Goal: Task Accomplishment & Management: Complete application form

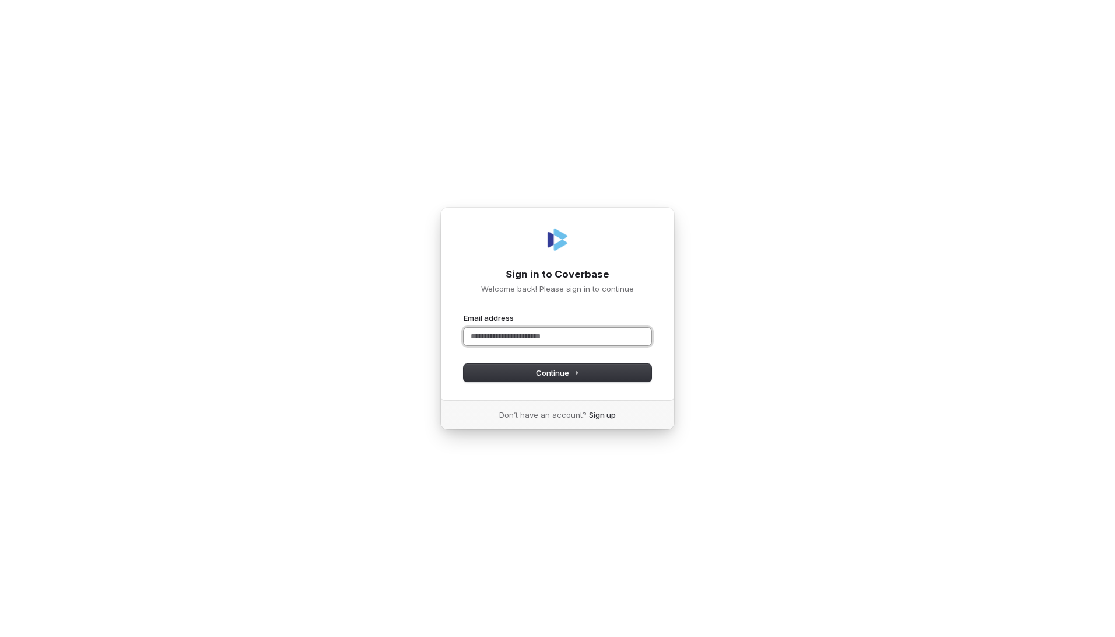
click at [525, 331] on input "Email address" at bounding box center [558, 336] width 188 height 17
click at [464, 313] on button "submit" at bounding box center [464, 313] width 0 height 0
type input "**********"
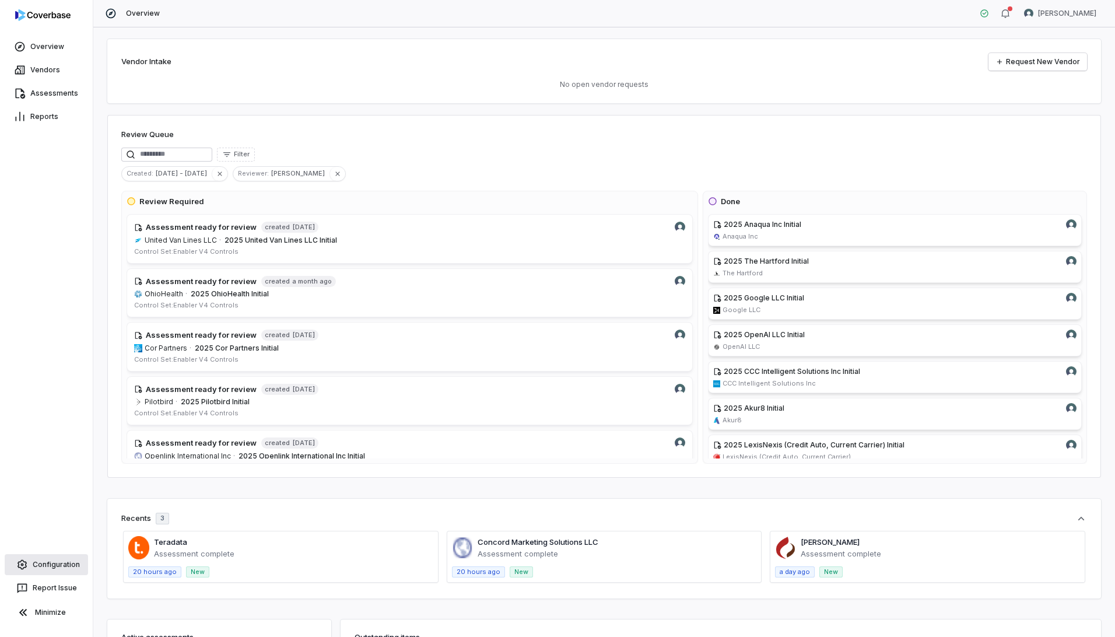
click at [54, 564] on link "Configuration" at bounding box center [46, 564] width 83 height 21
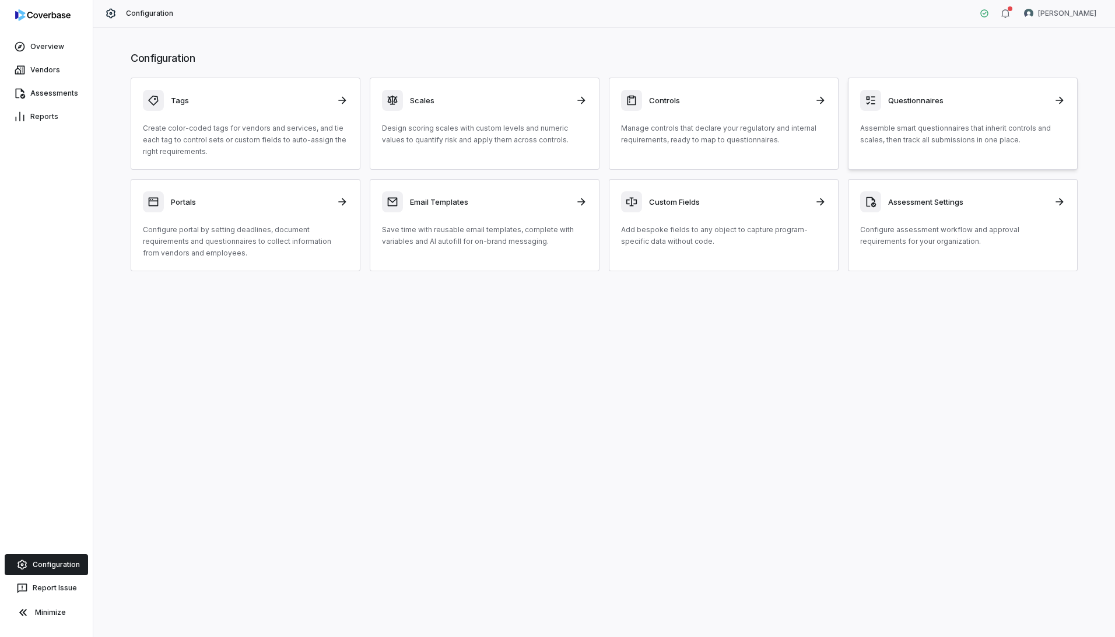
click at [896, 128] on p "Assemble smart questionnaires that inherit controls and scales, then track all …" at bounding box center [962, 133] width 205 height 23
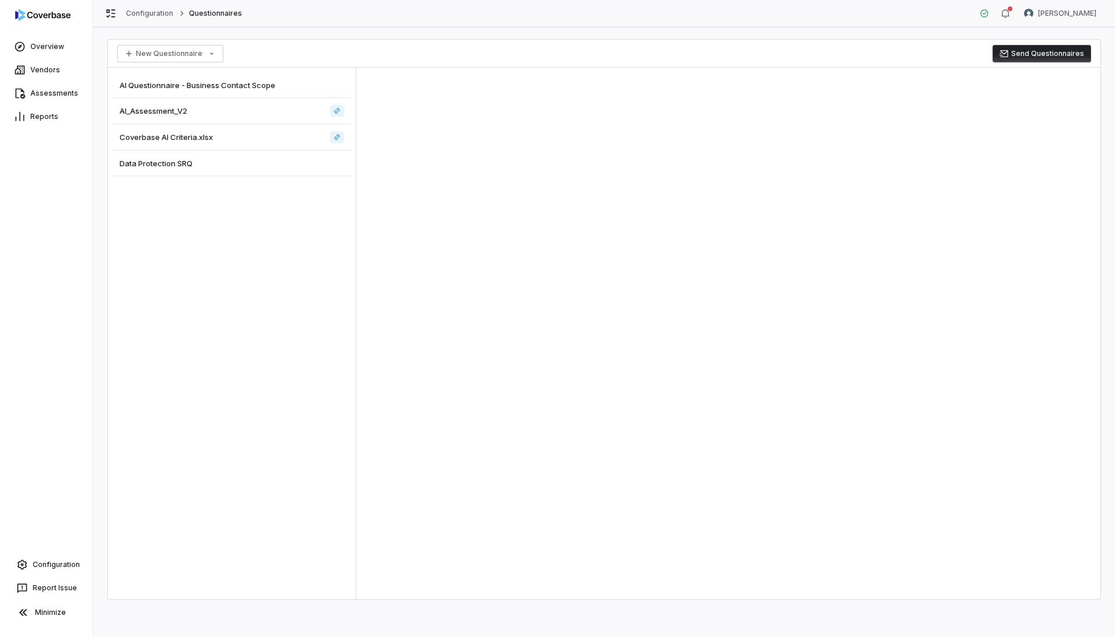
click at [166, 163] on span "Data Protection SRQ" at bounding box center [156, 163] width 73 height 10
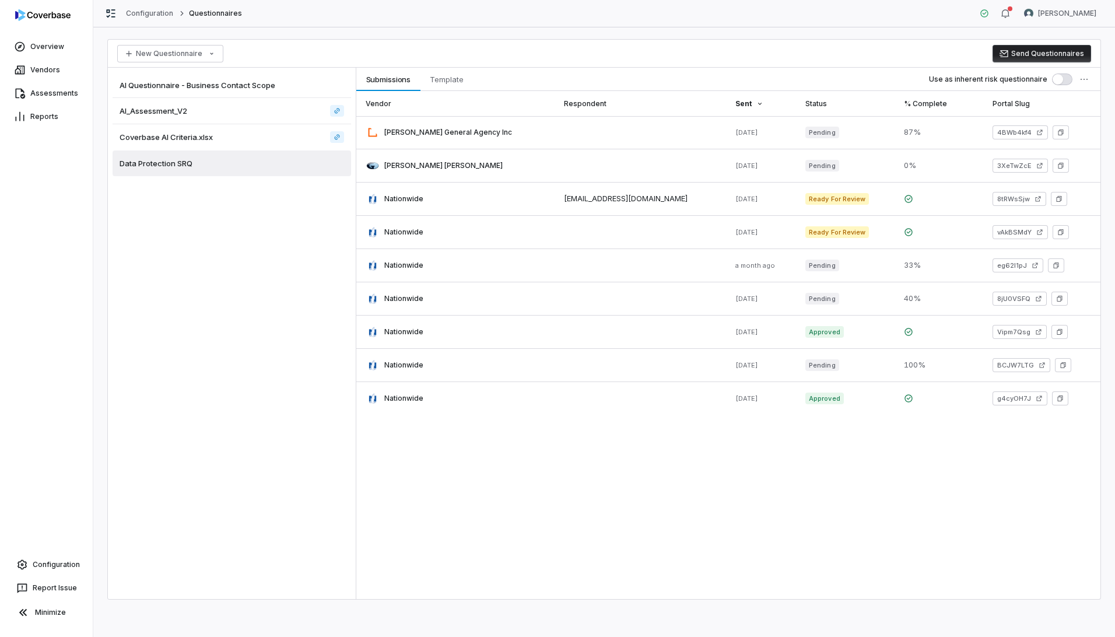
click at [1037, 50] on button "Send Questionnaires" at bounding box center [1042, 53] width 99 height 17
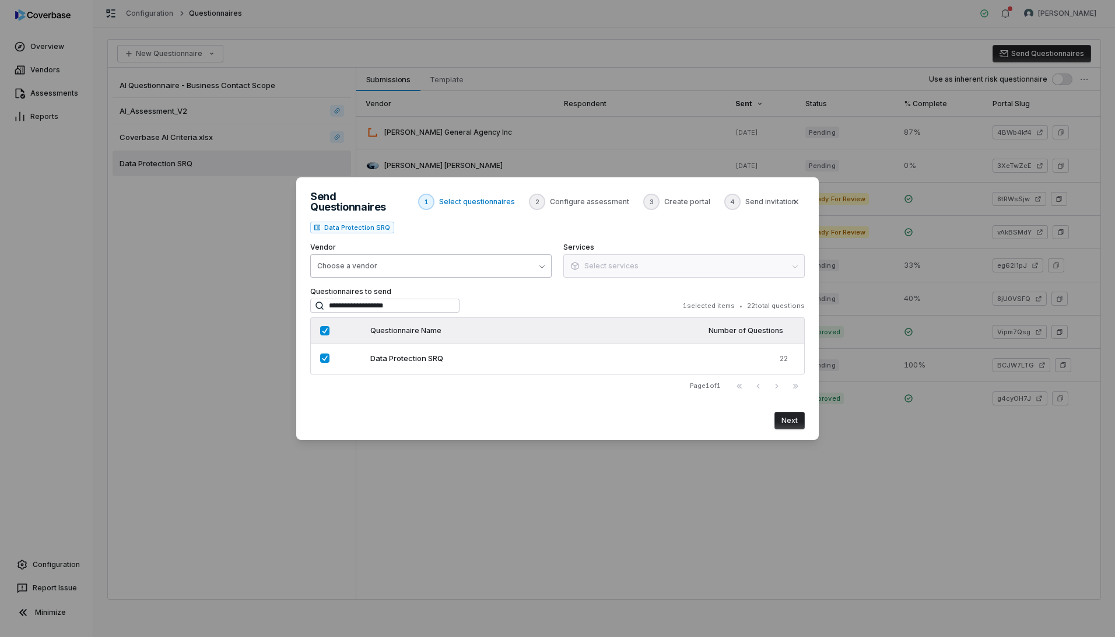
click at [463, 264] on button "Choose a vendor" at bounding box center [430, 265] width 241 height 23
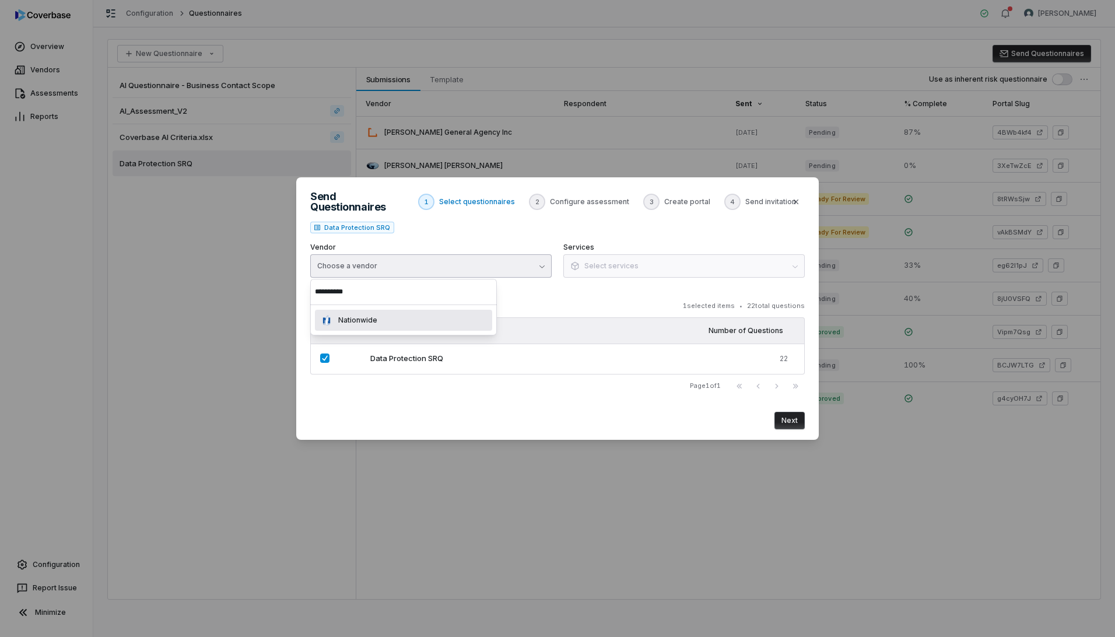
type input "**********"
click at [418, 318] on div "Nationwide" at bounding box center [403, 320] width 177 height 21
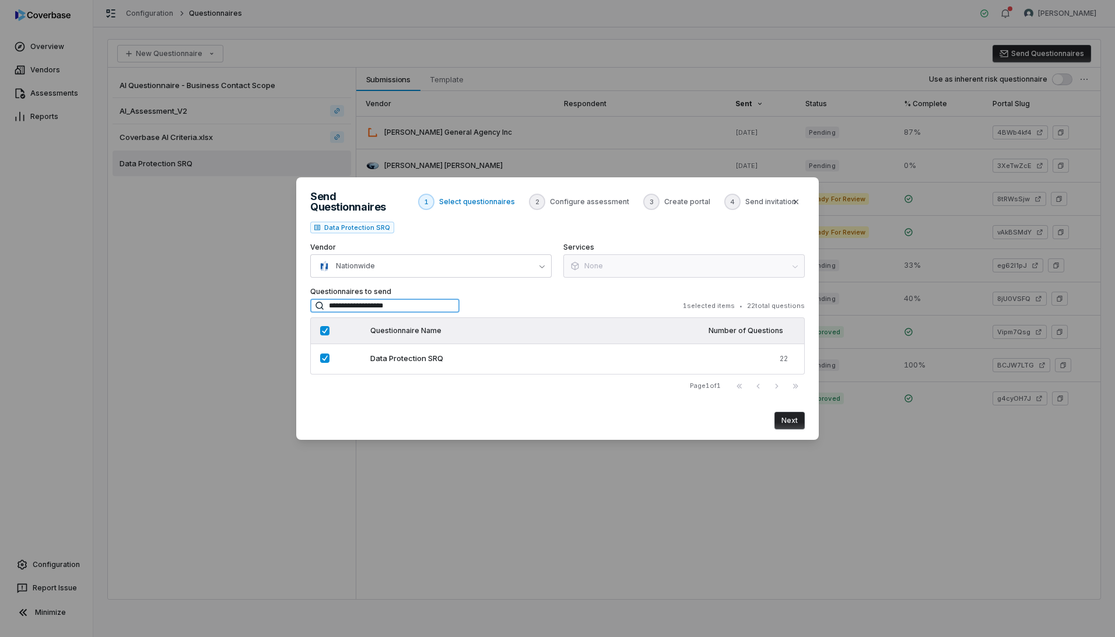
click at [423, 302] on input "**********" at bounding box center [384, 306] width 149 height 14
click at [791, 418] on button "Next" at bounding box center [789, 420] width 30 height 17
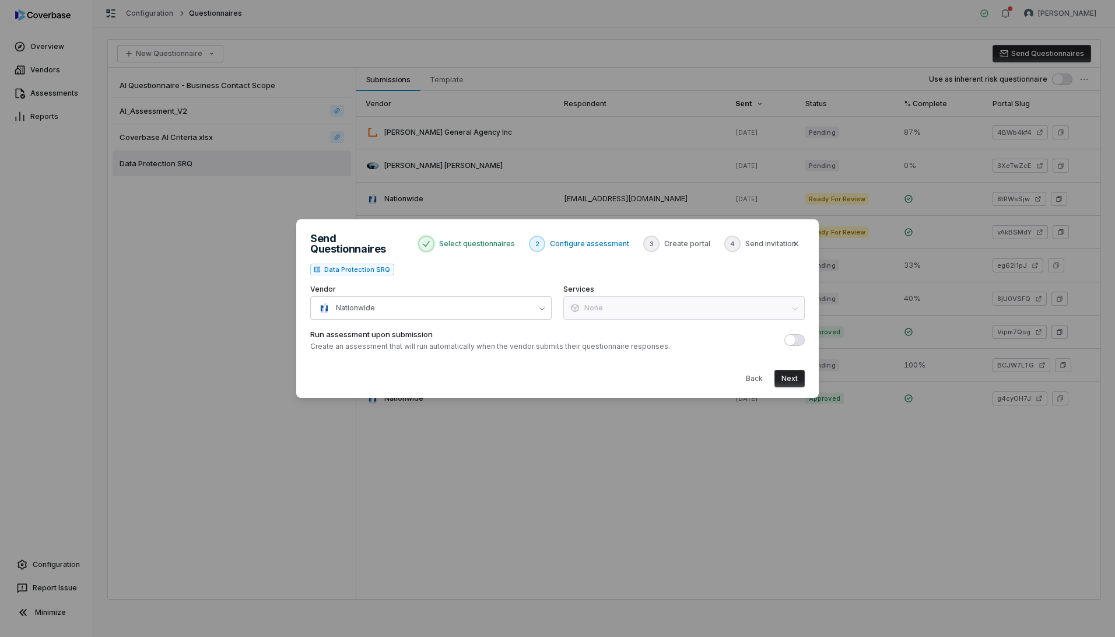
click at [787, 375] on button "Next" at bounding box center [789, 378] width 30 height 17
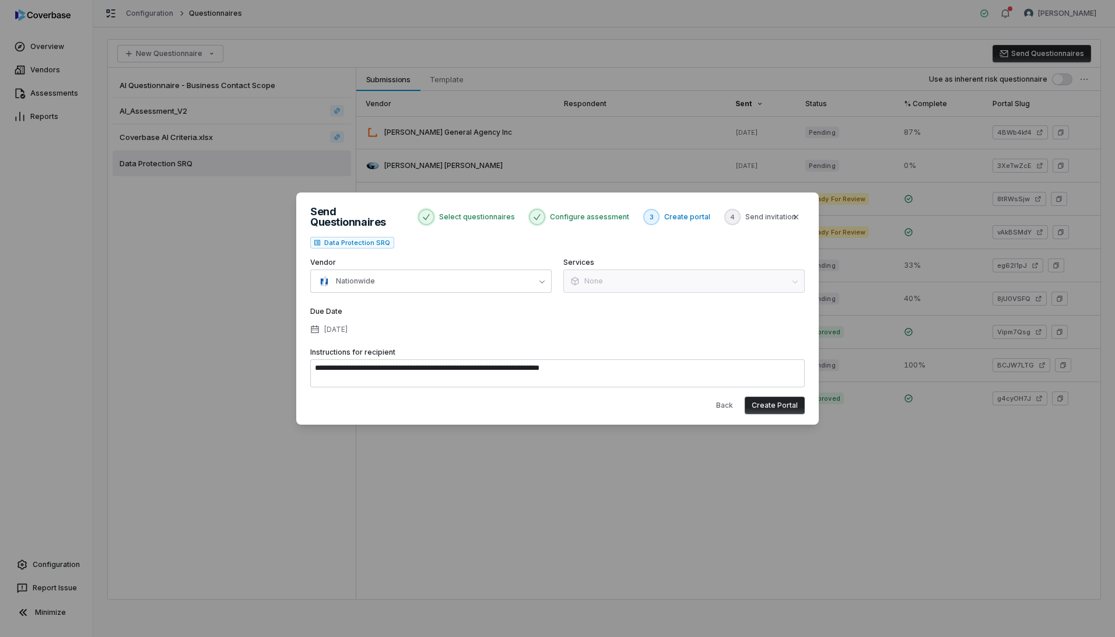
type textarea "**********"
click at [768, 407] on button "Create Portal" at bounding box center [775, 405] width 60 height 17
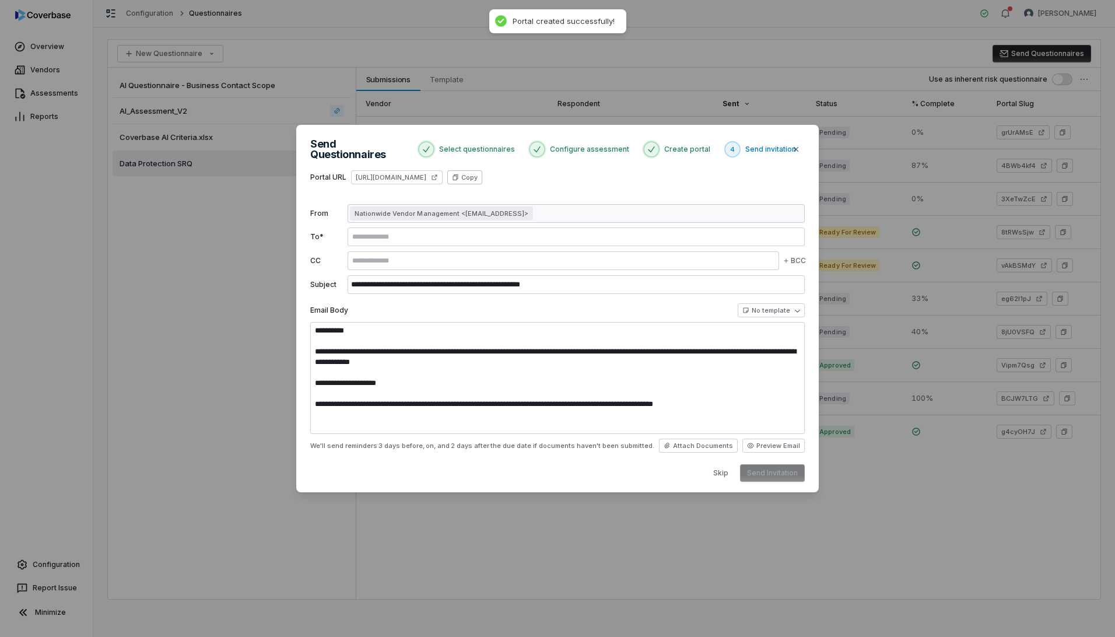
click at [482, 170] on button "Copy" at bounding box center [464, 177] width 35 height 14
type textarea "**********"
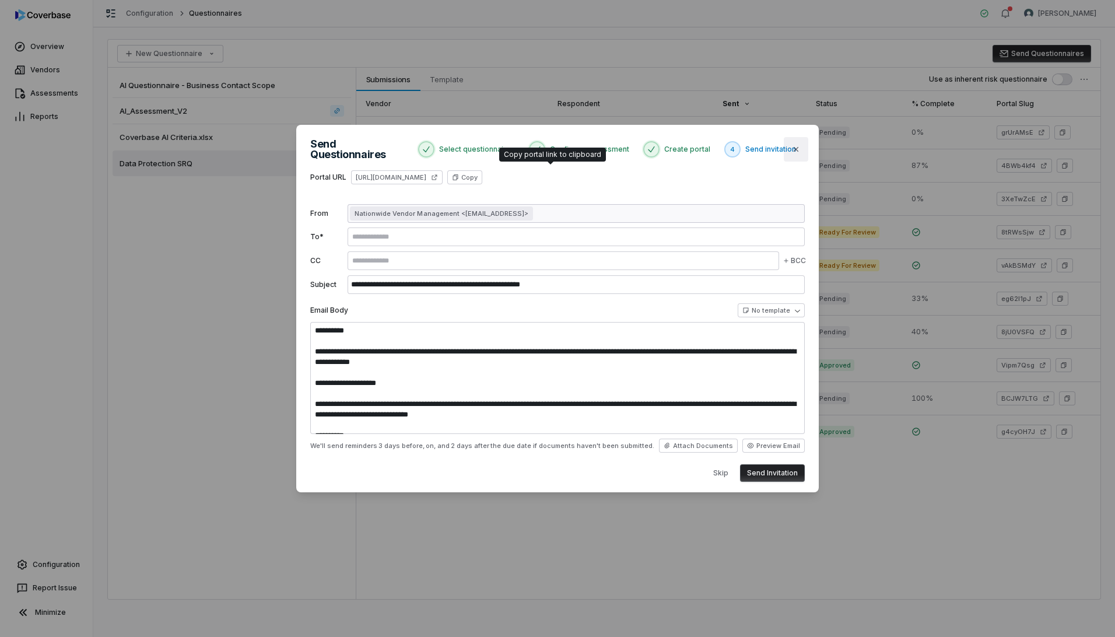
click at [792, 145] on icon "button" at bounding box center [795, 149] width 9 height 9
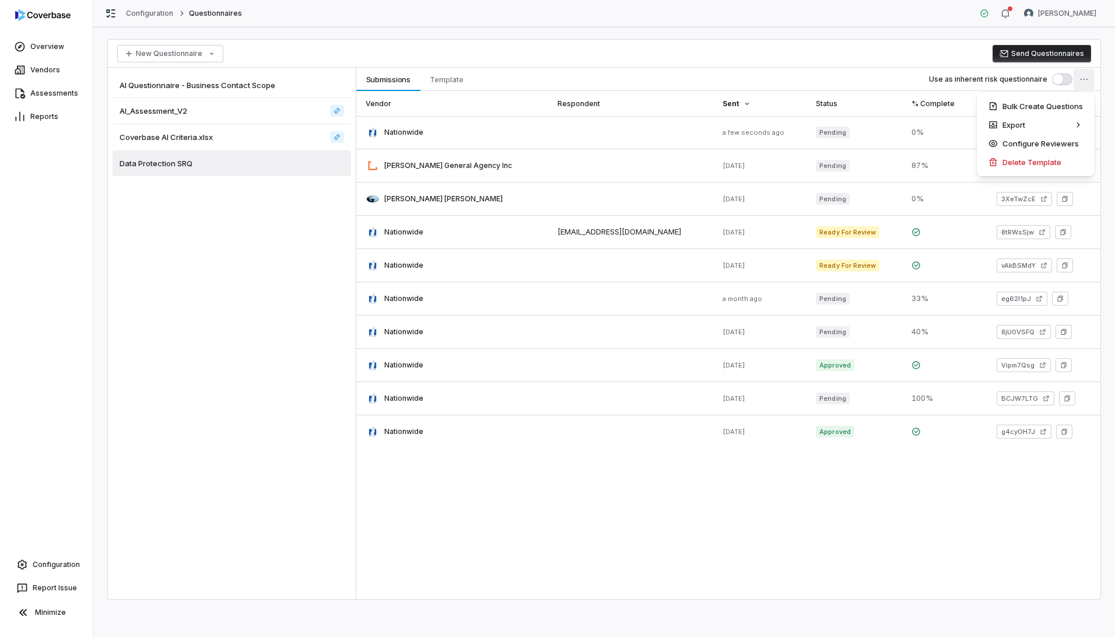
click at [1086, 81] on html "Overview Vendors Assessments Reports Configuration Report Issue Minimize Config…" at bounding box center [557, 318] width 1115 height 637
click at [56, 565] on link "Configuration" at bounding box center [46, 564] width 83 height 21
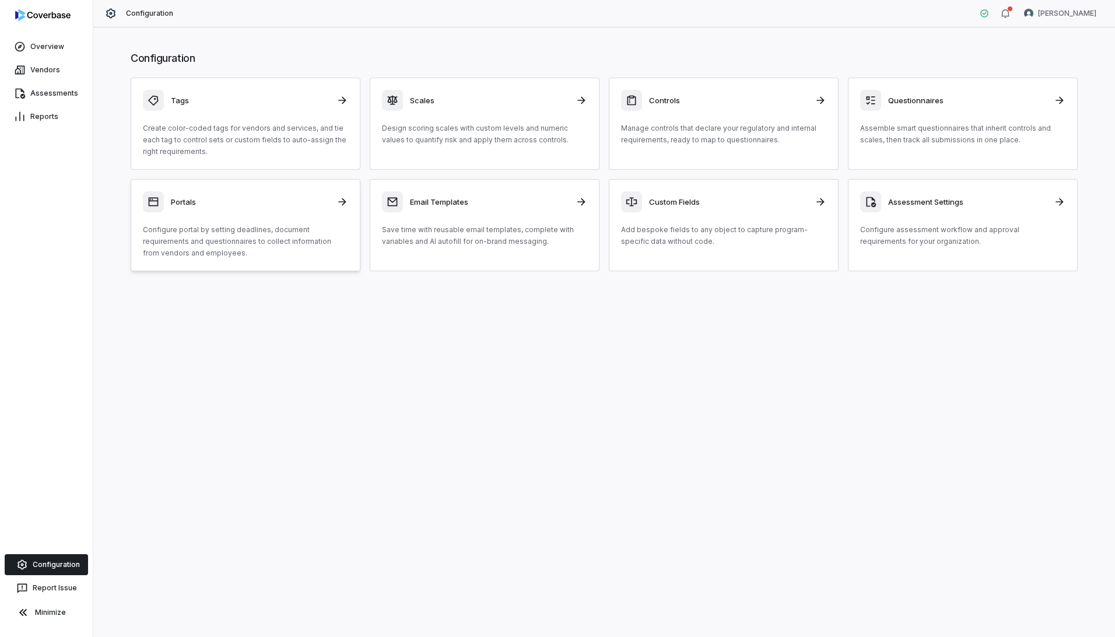
click at [275, 251] on p "Configure portal by setting deadlines, document requirements and questionnaires…" at bounding box center [245, 241] width 205 height 35
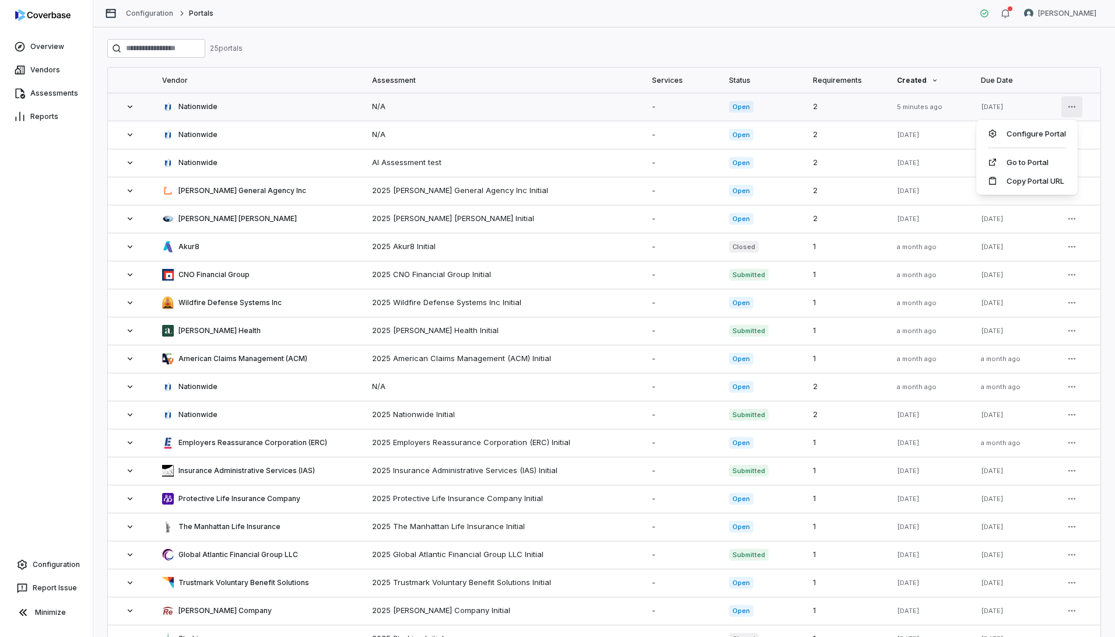
click at [1063, 105] on html "Overview Vendors Assessments Reports Configuration Report Issue Minimize Config…" at bounding box center [557, 318] width 1115 height 637
click at [1039, 138] on div "Configure Portal" at bounding box center [1027, 133] width 92 height 19
click at [1066, 106] on html "Overview Vendors Assessments Reports Configuration Report Issue Minimize Config…" at bounding box center [557, 318] width 1115 height 637
click at [115, 102] on html "Overview Vendors Assessments Reports Configuration Report Issue Minimize Config…" at bounding box center [557, 318] width 1115 height 637
click at [131, 103] on icon at bounding box center [129, 106] width 9 height 9
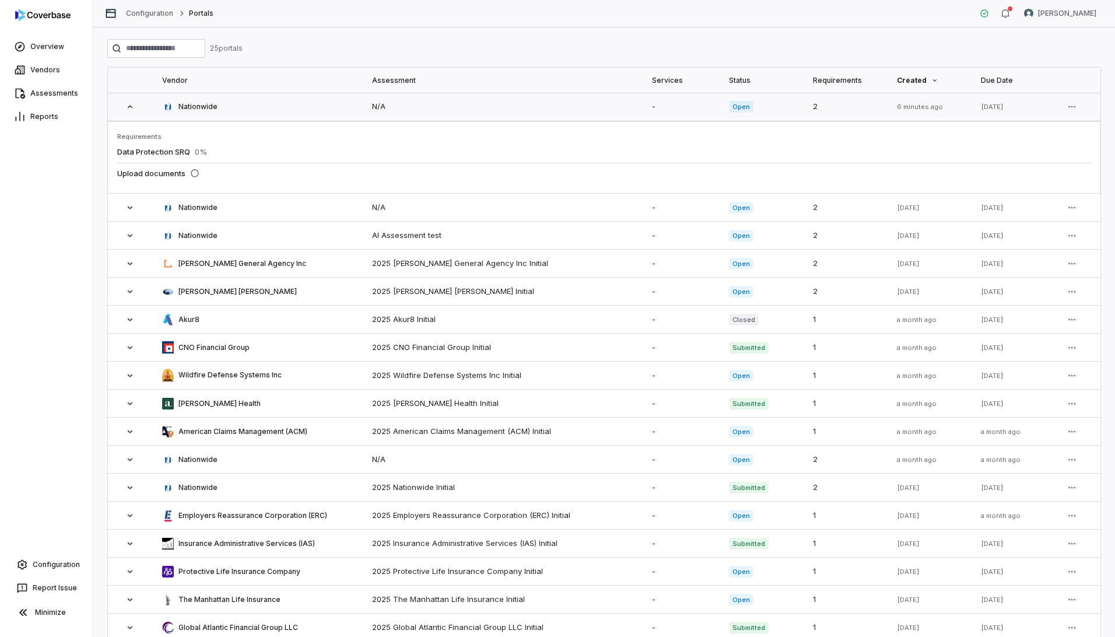
click at [131, 102] on icon at bounding box center [129, 106] width 9 height 9
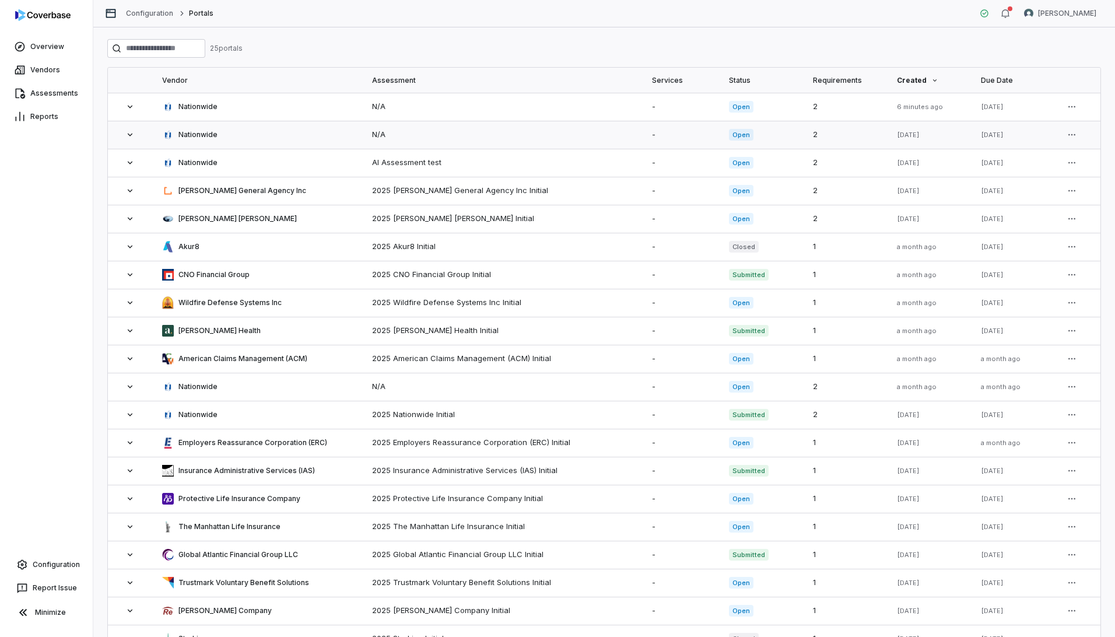
click at [127, 143] on td at bounding box center [130, 135] width 45 height 28
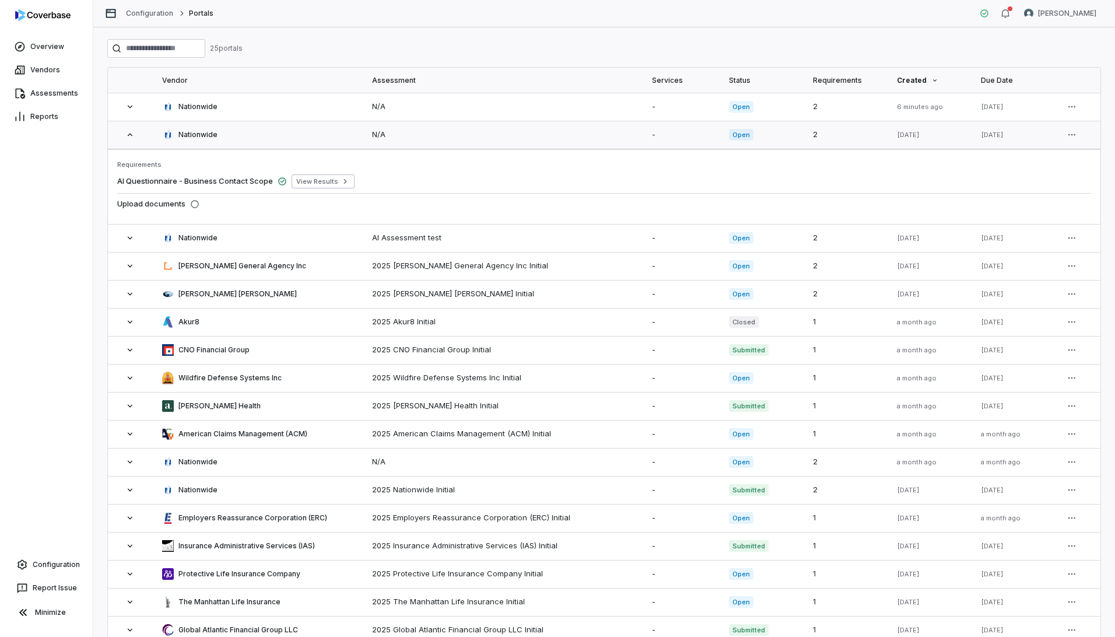
click at [124, 133] on span at bounding box center [130, 134] width 26 height 9
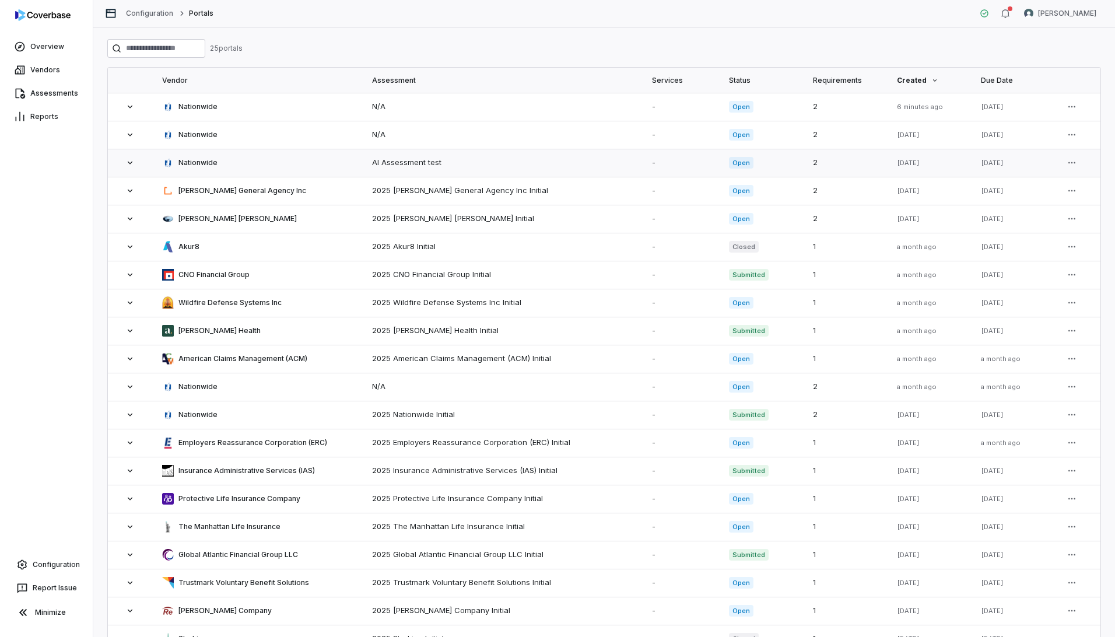
click at [122, 168] on td at bounding box center [130, 163] width 45 height 28
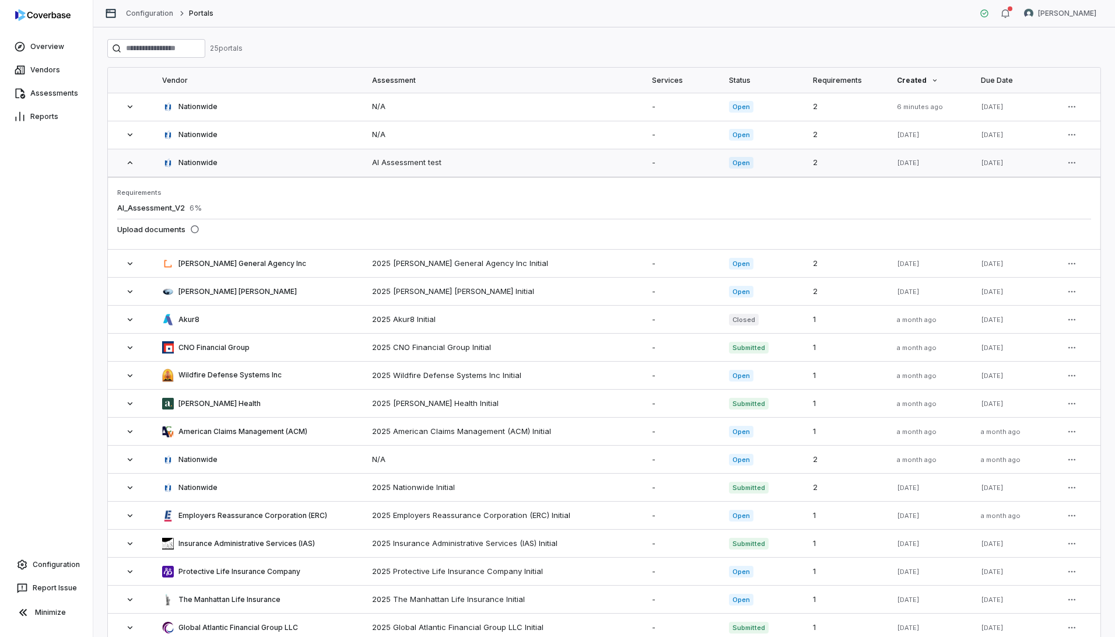
click at [127, 163] on icon at bounding box center [129, 162] width 9 height 9
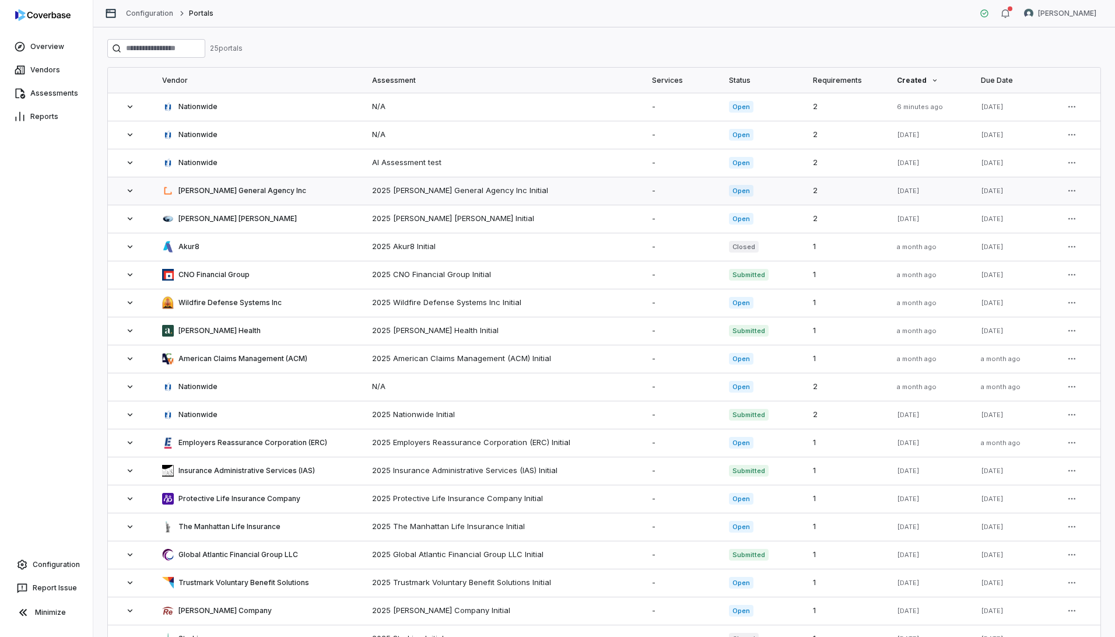
click at [117, 184] on td at bounding box center [130, 191] width 45 height 28
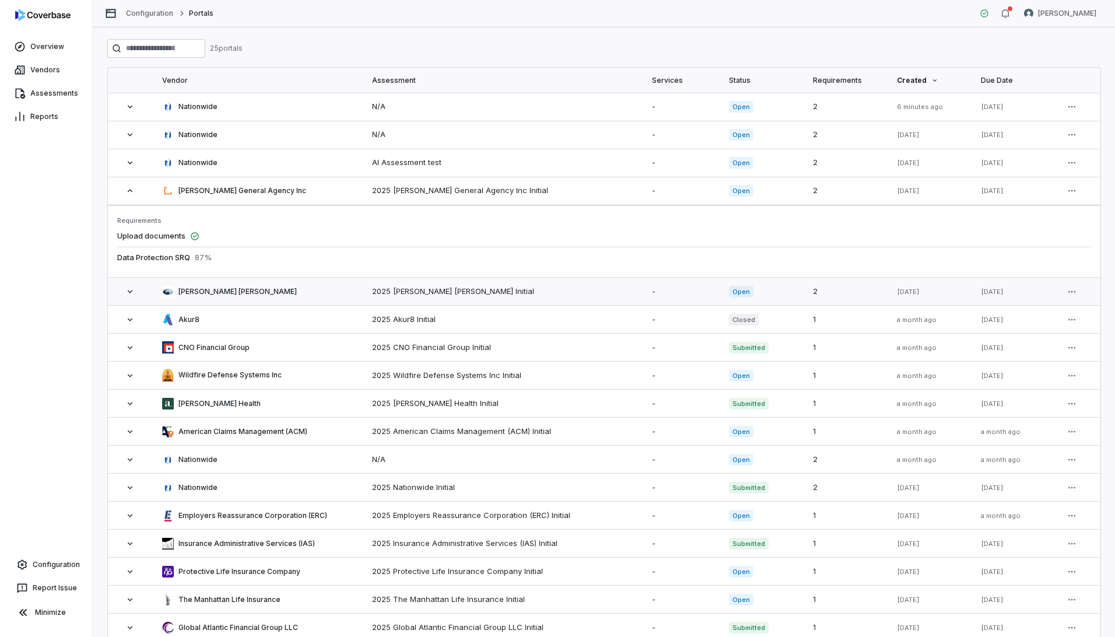
click at [126, 298] on td at bounding box center [130, 292] width 45 height 28
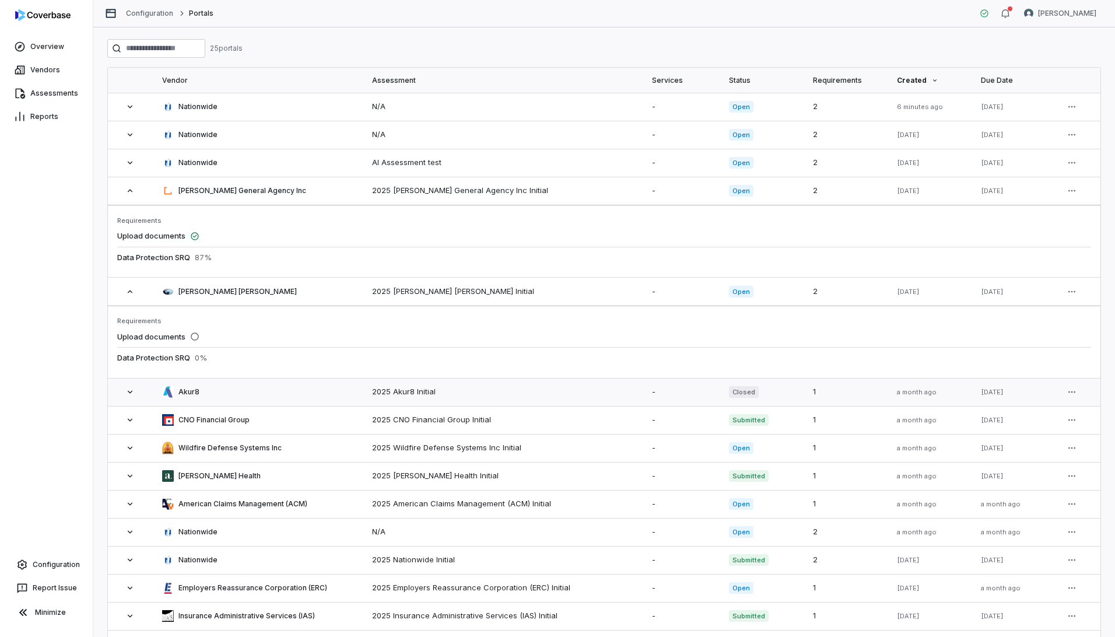
click at [136, 393] on span at bounding box center [130, 391] width 26 height 9
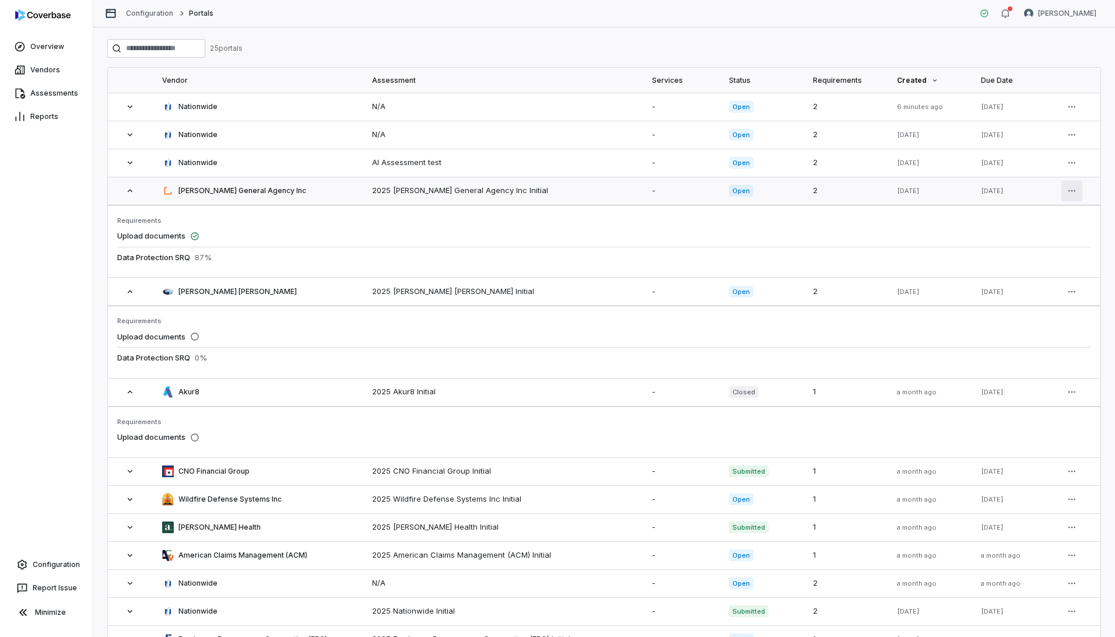
click at [1066, 188] on html "Overview Vendors Assessments Reports Configuration Report Issue Minimize Config…" at bounding box center [557, 318] width 1115 height 637
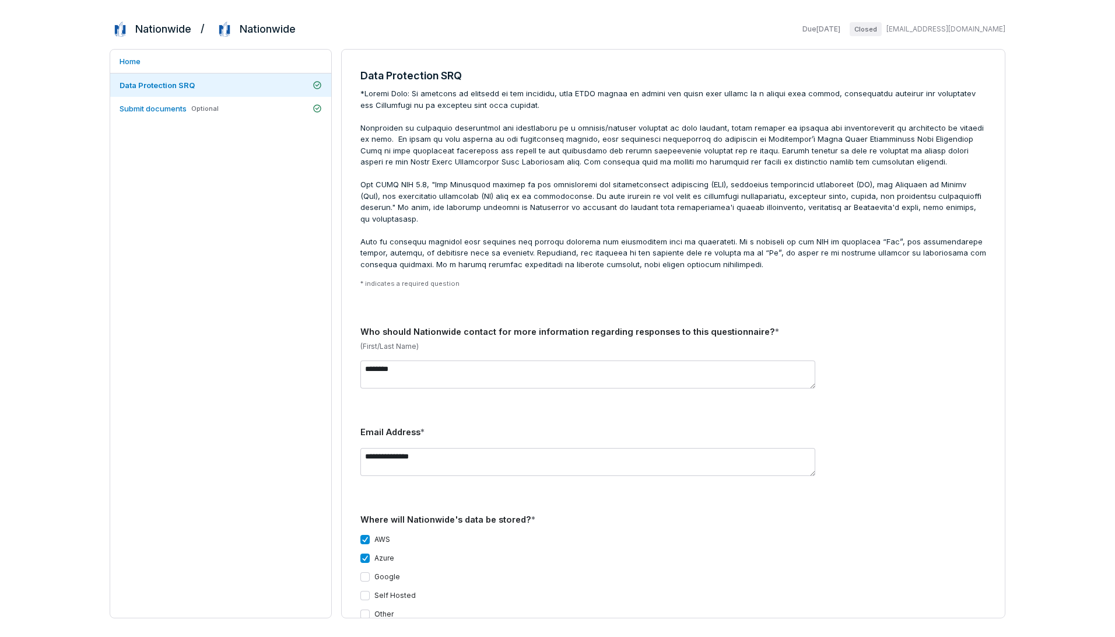
click at [882, 31] on span "Closed" at bounding box center [866, 29] width 32 height 14
click at [882, 28] on span "Closed" at bounding box center [866, 29] width 32 height 14
drag, startPoint x: 890, startPoint y: 28, endPoint x: 854, endPoint y: 27, distance: 36.2
click at [840, 27] on span "Due [DATE]" at bounding box center [821, 28] width 38 height 9
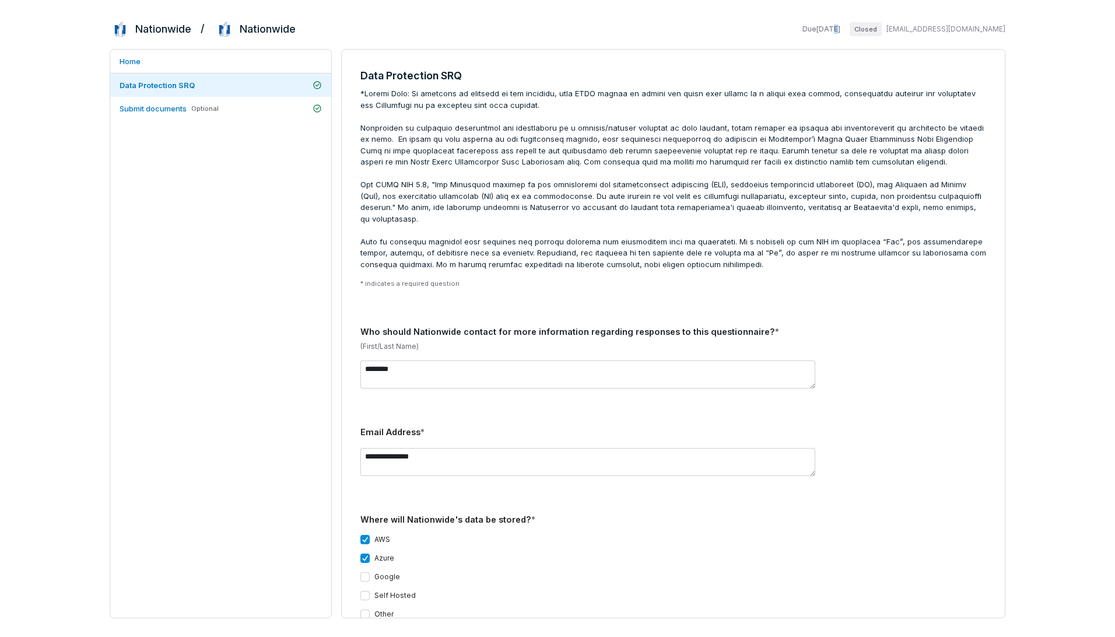
click at [840, 27] on span "Due [DATE]" at bounding box center [821, 28] width 38 height 9
